Goal: Information Seeking & Learning: Learn about a topic

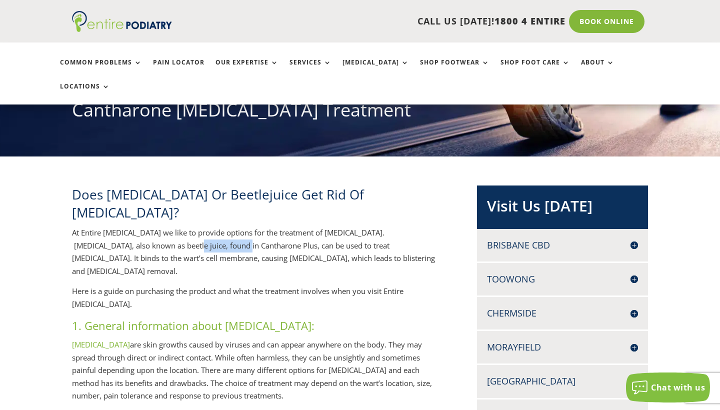
drag, startPoint x: 181, startPoint y: 203, endPoint x: 124, endPoint y: 205, distance: 57.0
click at [124, 226] on p "At Entire Podiatry we like to provide options for the treatment of warts. Canth…" at bounding box center [258, 255] width 373 height 58
click at [132, 226] on p "At Entire Podiatry we like to provide options for the treatment of warts. Canth…" at bounding box center [258, 255] width 373 height 58
drag, startPoint x: 181, startPoint y: 203, endPoint x: 126, endPoint y: 205, distance: 55.0
click at [126, 226] on p "At Entire Podiatry we like to provide options for the treatment of warts. Canth…" at bounding box center [258, 255] width 373 height 58
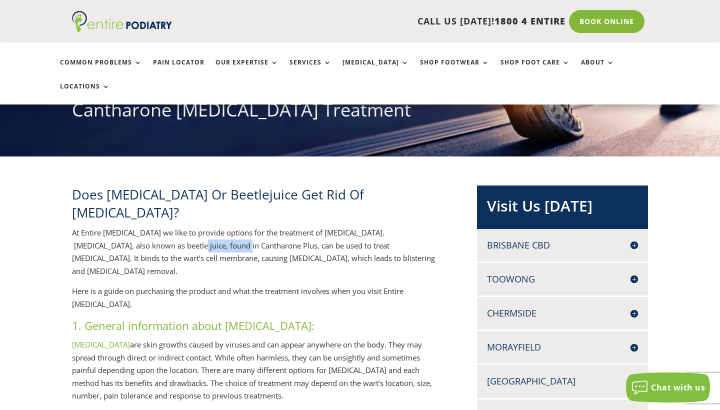
click at [168, 226] on p "At Entire Podiatry we like to provide options for the treatment of warts. Canth…" at bounding box center [258, 255] width 373 height 58
drag, startPoint x: 181, startPoint y: 202, endPoint x: 124, endPoint y: 202, distance: 56.5
click at [124, 226] on p "At Entire Podiatry we like to provide options for the treatment of warts. Canth…" at bounding box center [258, 255] width 373 height 58
copy p "Cantharone Plus"
click at [326, 226] on p "At Entire Podiatry we like to provide options for the treatment of warts. Canth…" at bounding box center [258, 255] width 373 height 58
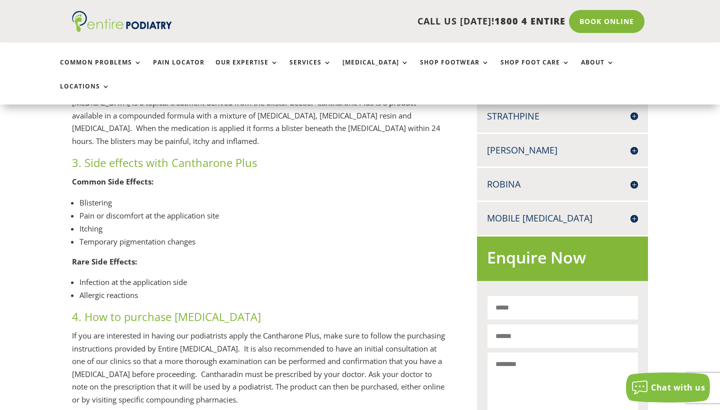
scroll to position [445, 0]
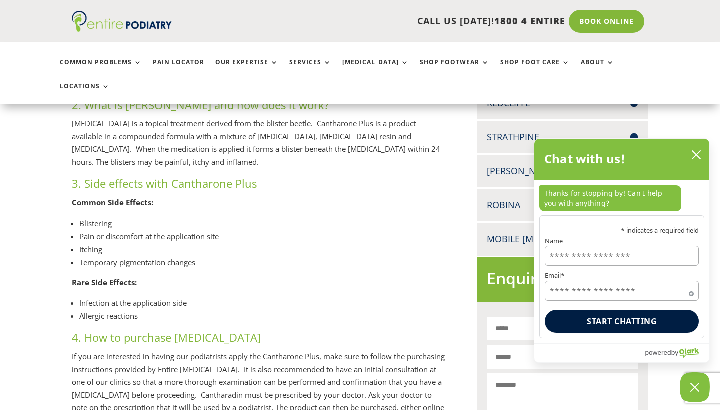
click at [307, 243] on li "Itching" at bounding box center [262, 249] width 366 height 13
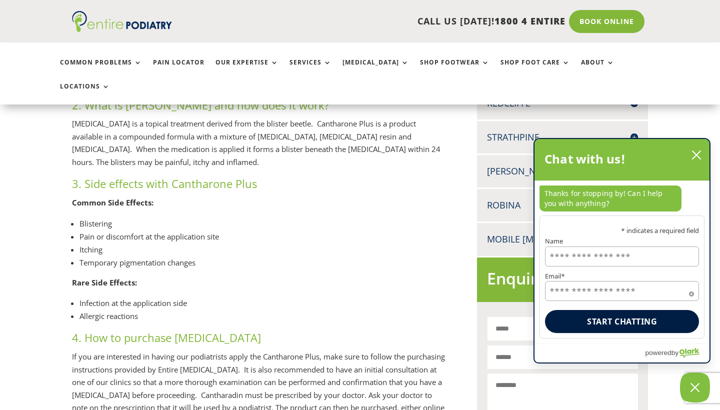
click at [697, 156] on icon "close chatbox" at bounding box center [696, 155] width 8 height 8
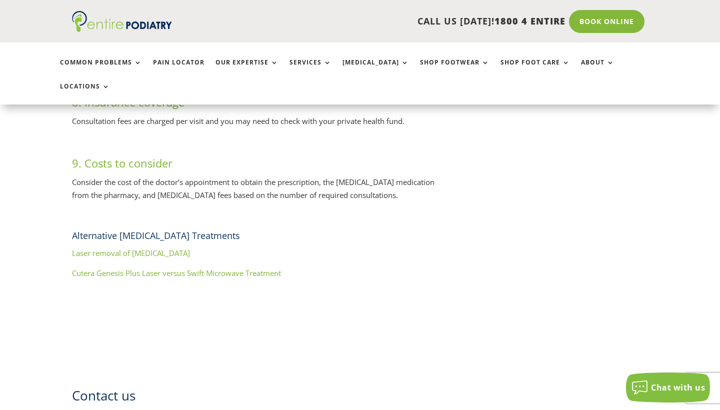
scroll to position [1053, 0]
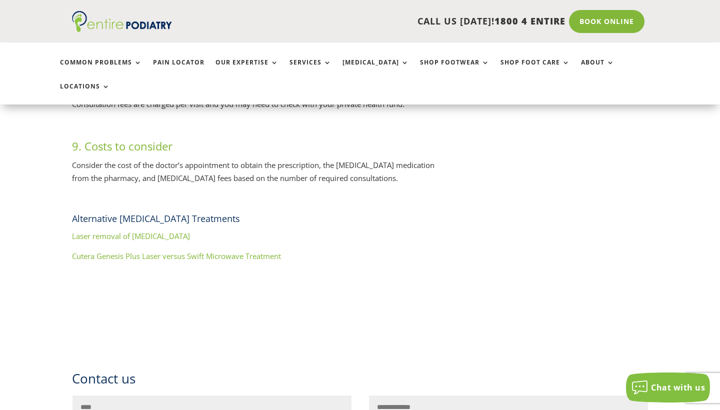
click at [191, 251] on link "Cutera Genesis Plus Laser versus Swift Microwave Treatment" at bounding box center [176, 256] width 209 height 10
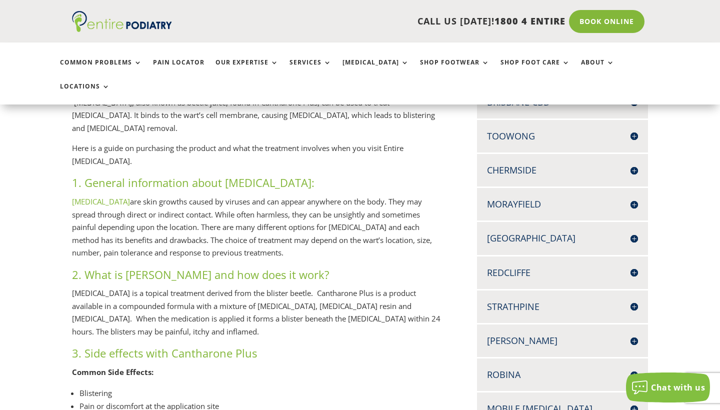
scroll to position [276, 0]
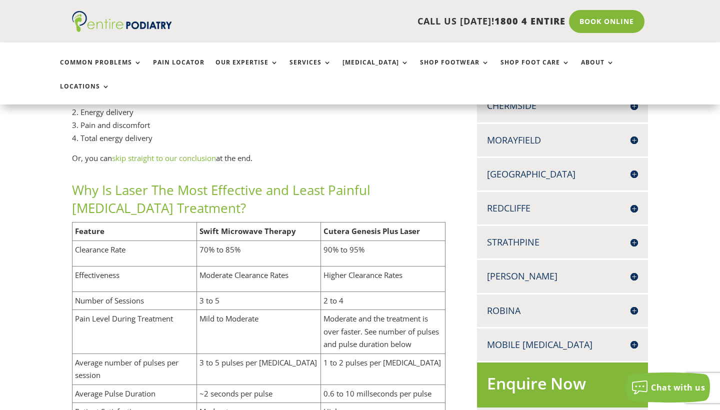
scroll to position [396, 0]
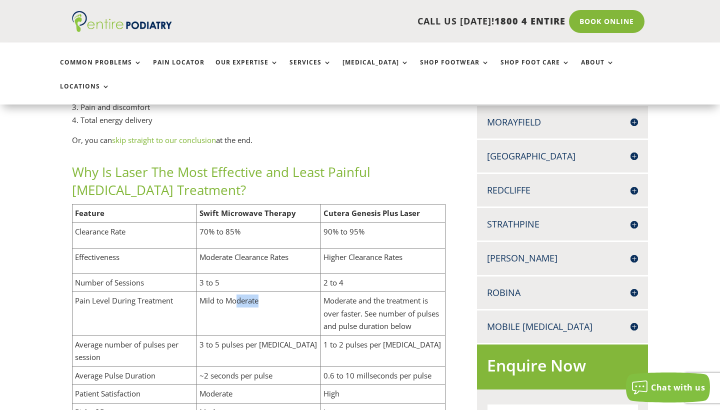
drag, startPoint x: 238, startPoint y: 262, endPoint x: 236, endPoint y: 228, distance: 33.5
click at [236, 292] on td "Mild to Moderate" at bounding box center [258, 314] width 124 height 44
click at [251, 292] on td "Mild to Moderate" at bounding box center [258, 314] width 124 height 44
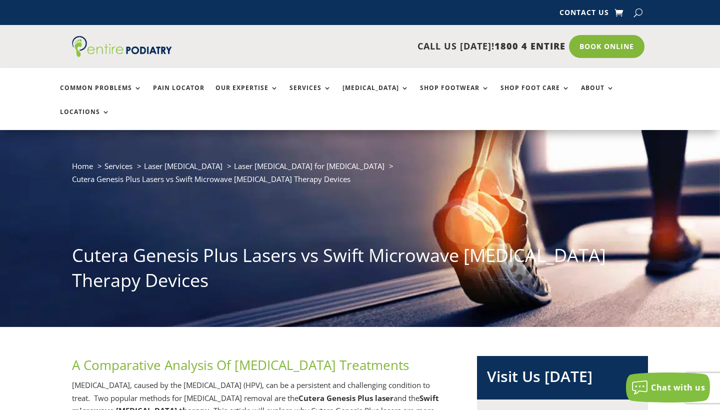
scroll to position [0, 0]
